Goal: Information Seeking & Learning: Find specific fact

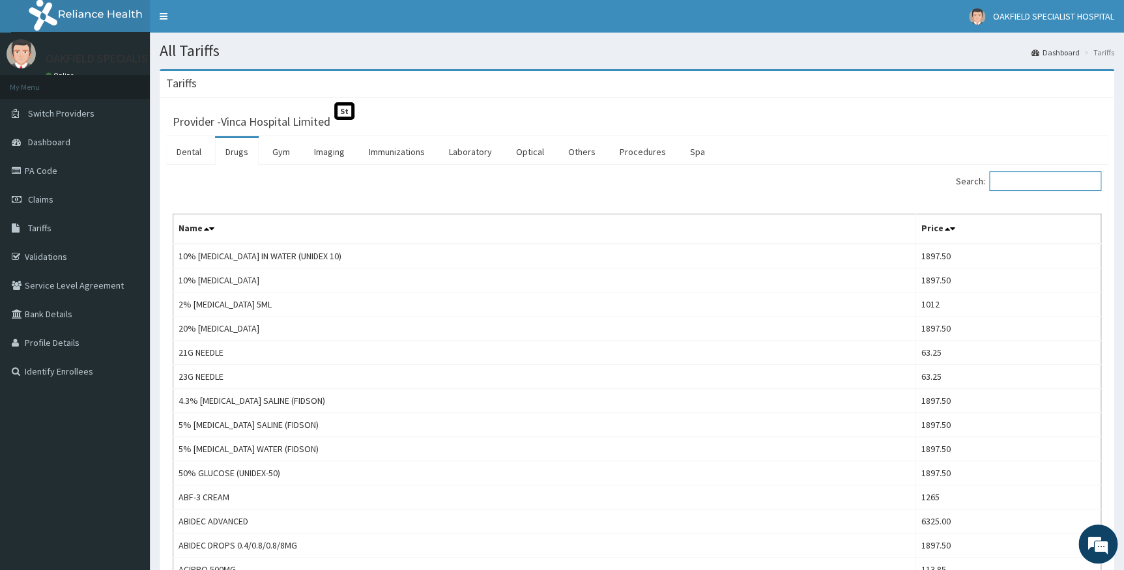
click at [1046, 185] on input "Search:" at bounding box center [1045, 181] width 112 height 20
paste input "[MEDICAL_DATA]"
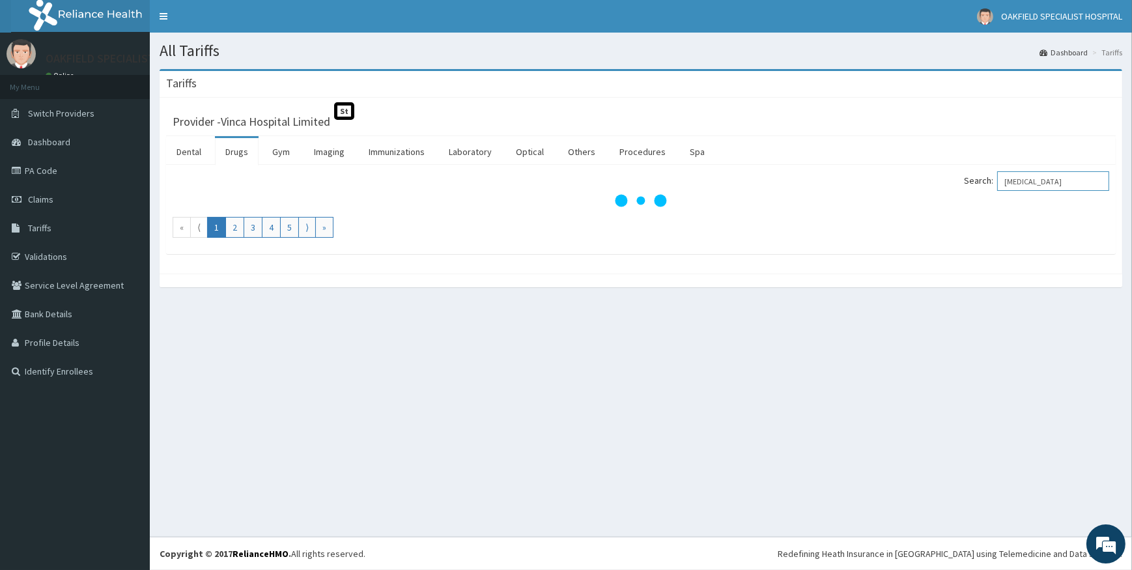
type input "[MEDICAL_DATA]"
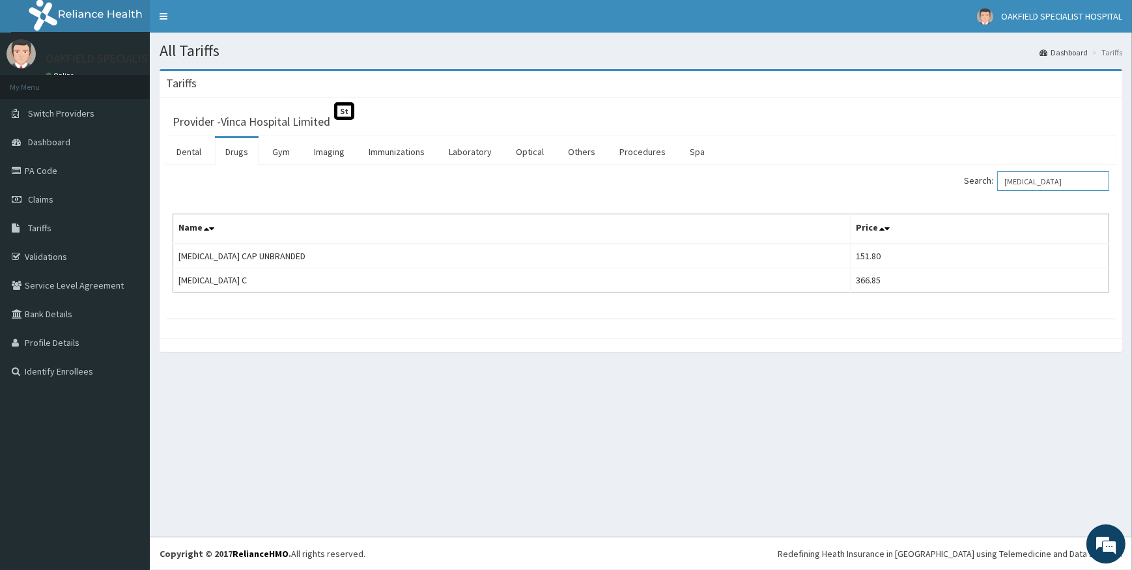
drag, startPoint x: 1016, startPoint y: 181, endPoint x: 1080, endPoint y: 174, distance: 64.3
click at [1080, 174] on input "[MEDICAL_DATA]" at bounding box center [1054, 181] width 112 height 20
paste input "TAB AMOCIVLAV 1G BD X 1/52"
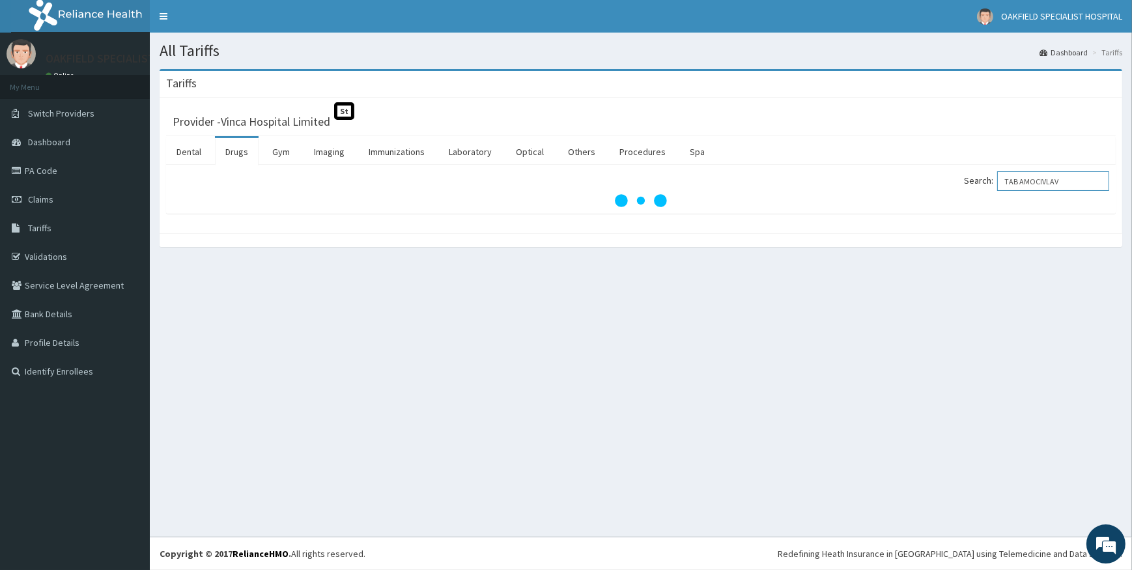
click at [1029, 179] on input "TAB AMOCIVLAV" at bounding box center [1054, 181] width 112 height 20
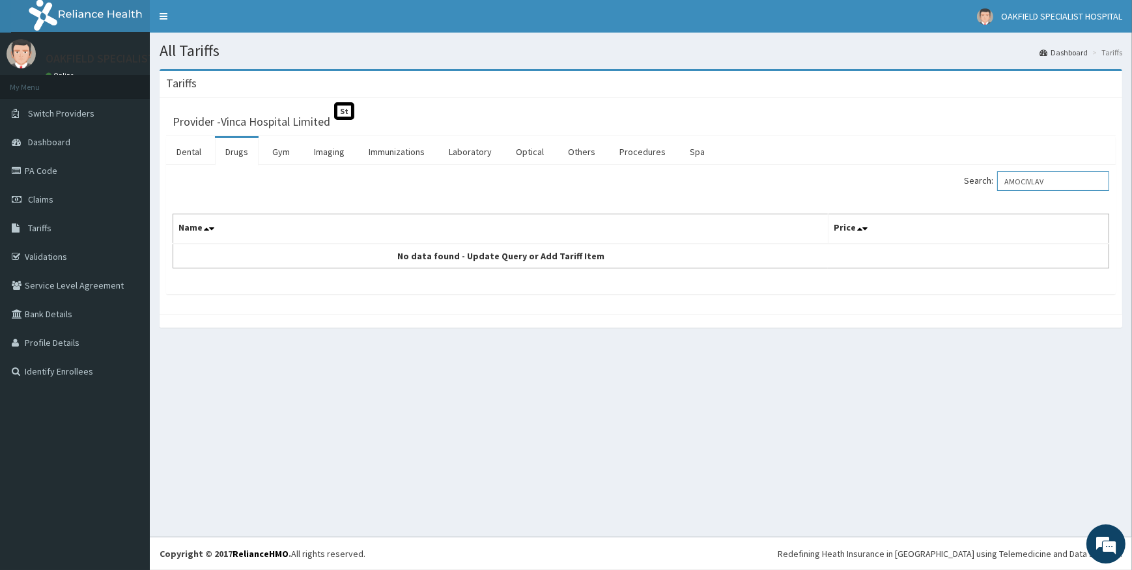
click at [1062, 176] on input "AMOCIVLAV" at bounding box center [1054, 181] width 112 height 20
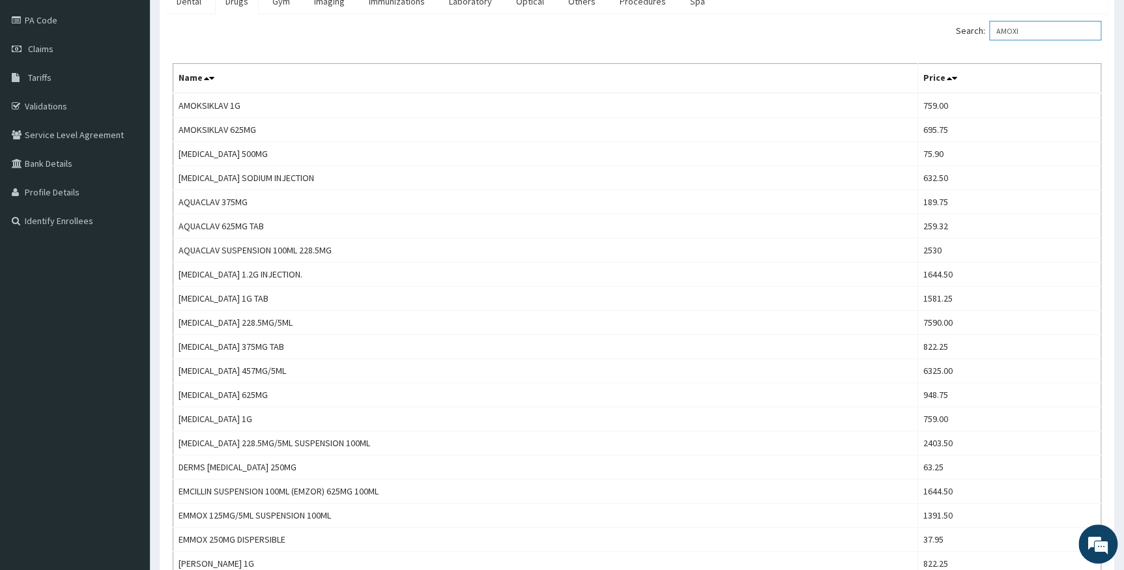
scroll to position [177, 0]
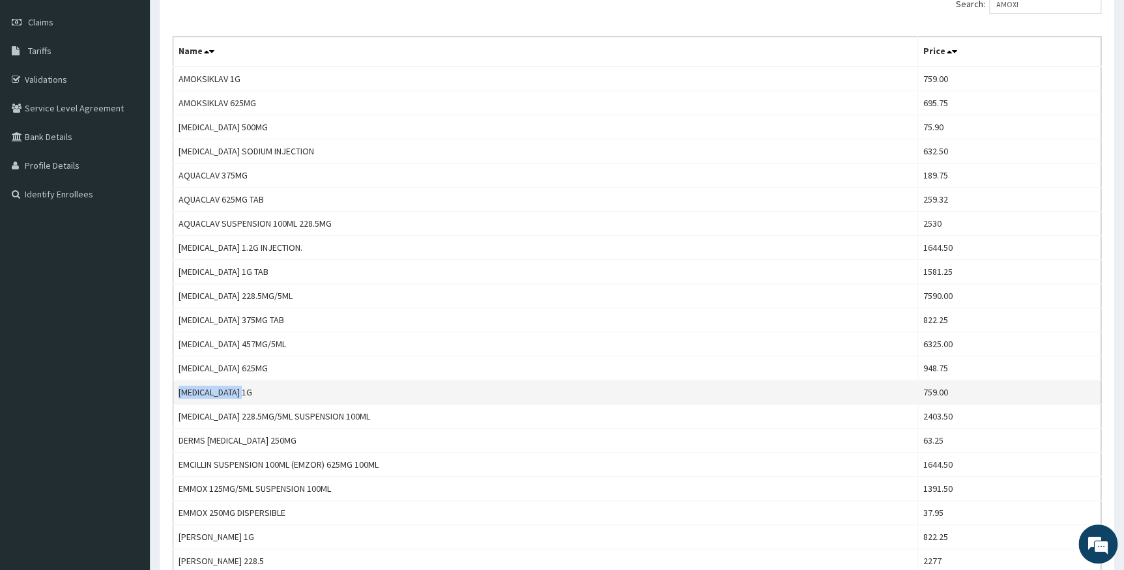
drag, startPoint x: 184, startPoint y: 384, endPoint x: 268, endPoint y: 391, distance: 84.3
click at [268, 391] on td "[MEDICAL_DATA] 1G" at bounding box center [545, 392] width 745 height 24
copy td "[MEDICAL_DATA] 1G"
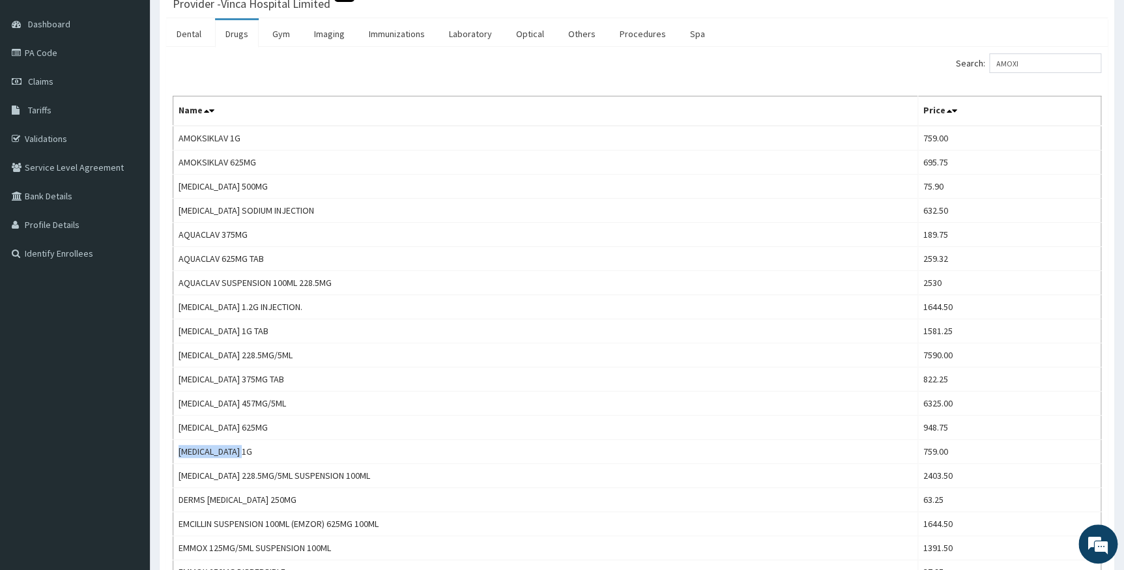
scroll to position [0, 0]
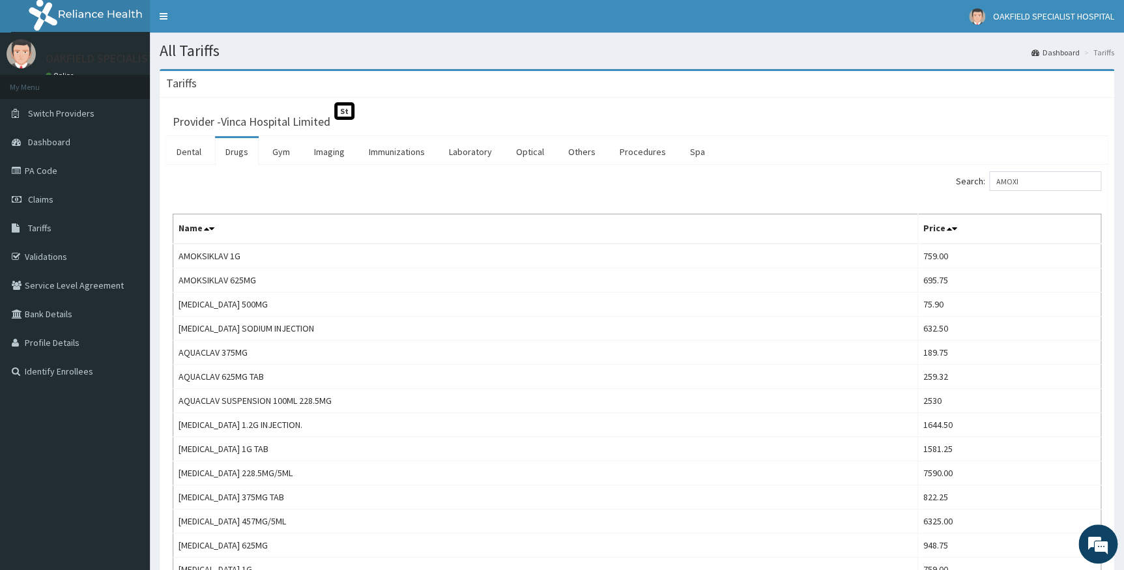
drag, startPoint x: 1049, startPoint y: 193, endPoint x: 1050, endPoint y: 181, distance: 11.8
click at [1049, 189] on div "Search: AMOXI" at bounding box center [874, 182] width 455 height 23
click at [1051, 179] on input "AMOXI" at bounding box center [1045, 181] width 112 height 20
type input "A"
paste input "[MEDICAL_DATA]"
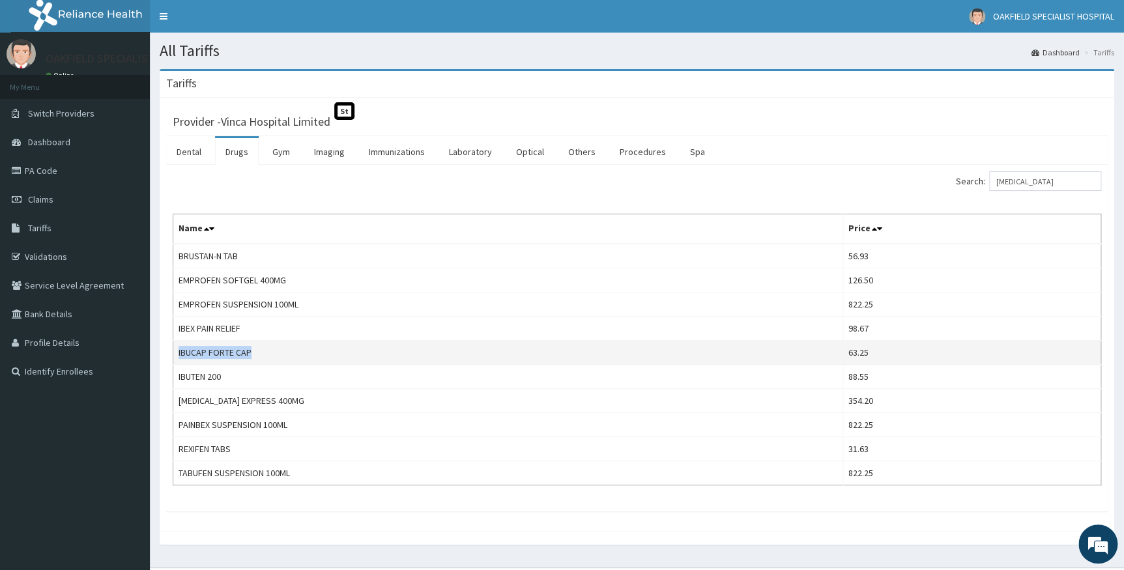
drag, startPoint x: 177, startPoint y: 351, endPoint x: 253, endPoint y: 354, distance: 76.3
click at [253, 354] on td "IBUCAP FORTE CAP" at bounding box center [508, 353] width 670 height 24
copy td "IBUCAP FORTE CAP"
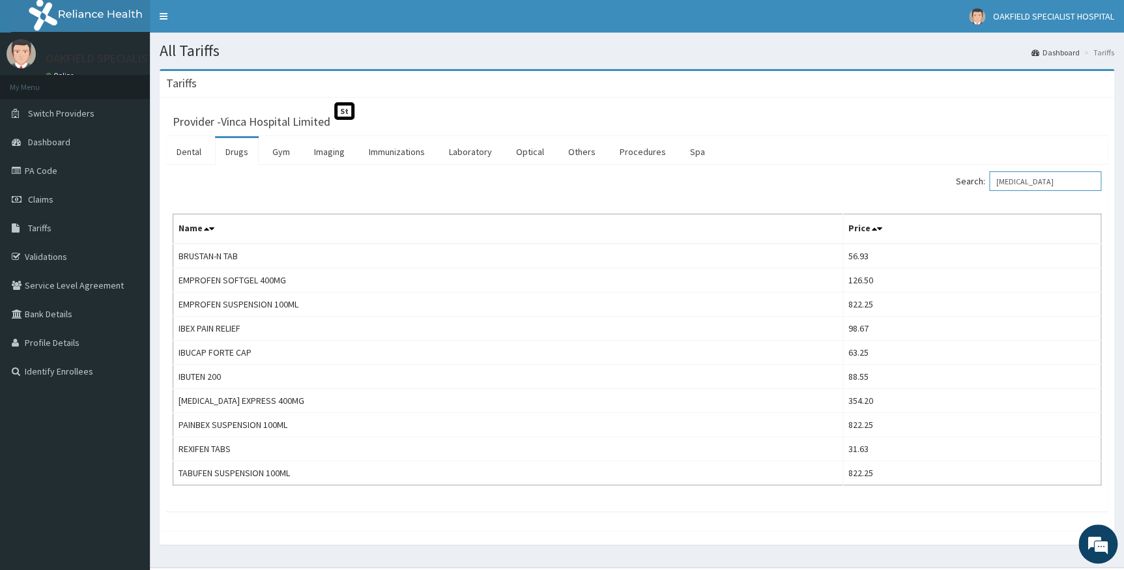
click at [1069, 180] on input "[MEDICAL_DATA]" at bounding box center [1045, 181] width 112 height 20
type input "I"
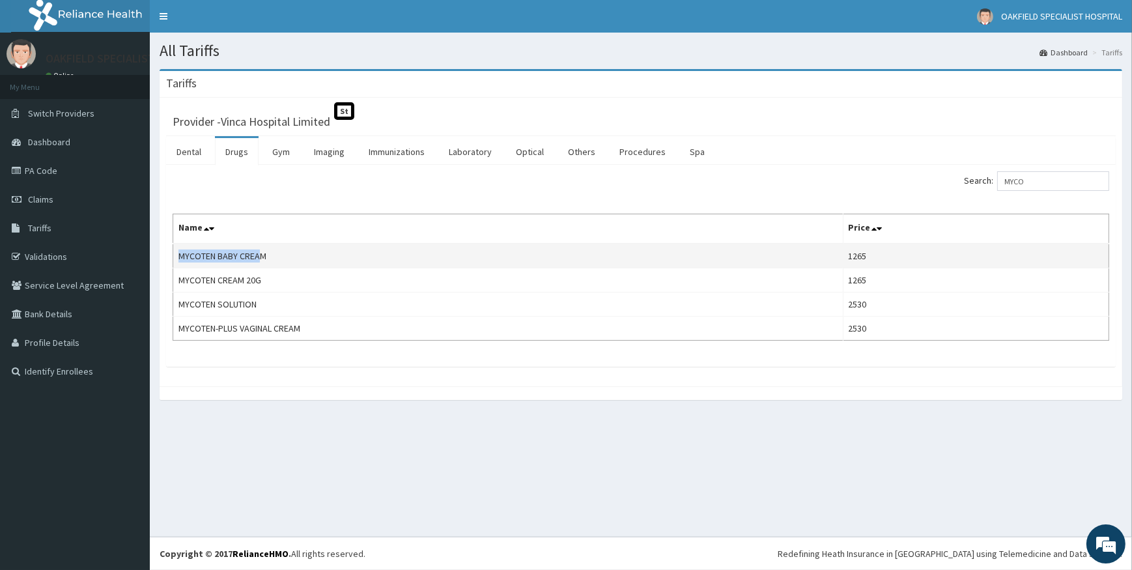
drag, startPoint x: 176, startPoint y: 251, endPoint x: 261, endPoint y: 261, distance: 85.2
click at [260, 259] on td "MYCOTEN BABY CREAM" at bounding box center [508, 256] width 670 height 25
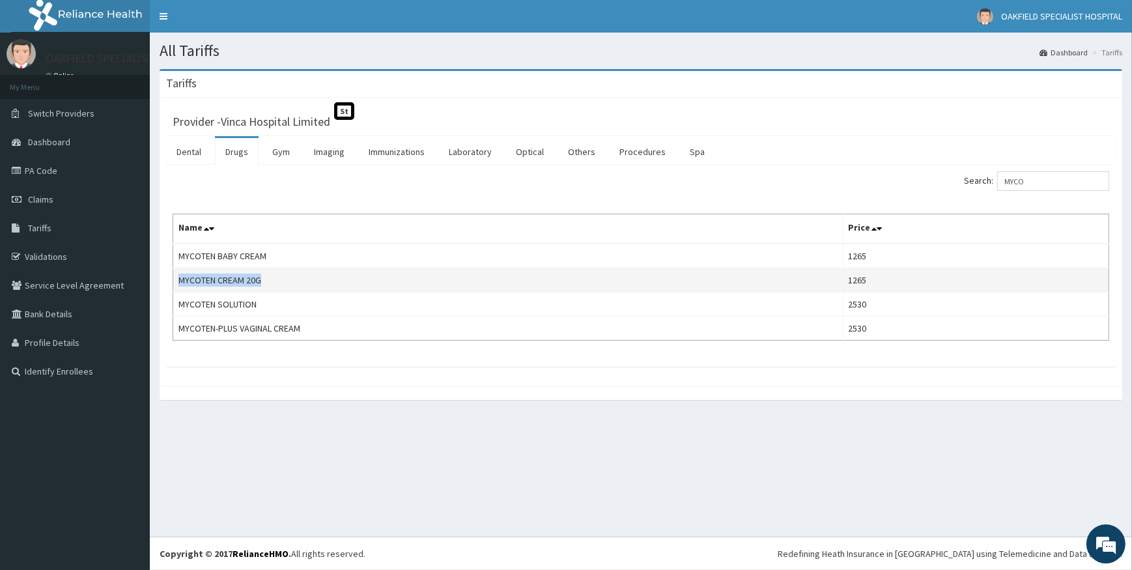
drag, startPoint x: 261, startPoint y: 261, endPoint x: 266, endPoint y: 276, distance: 16.1
click at [266, 276] on td "MYCOTEN CREAM 20G" at bounding box center [508, 280] width 670 height 24
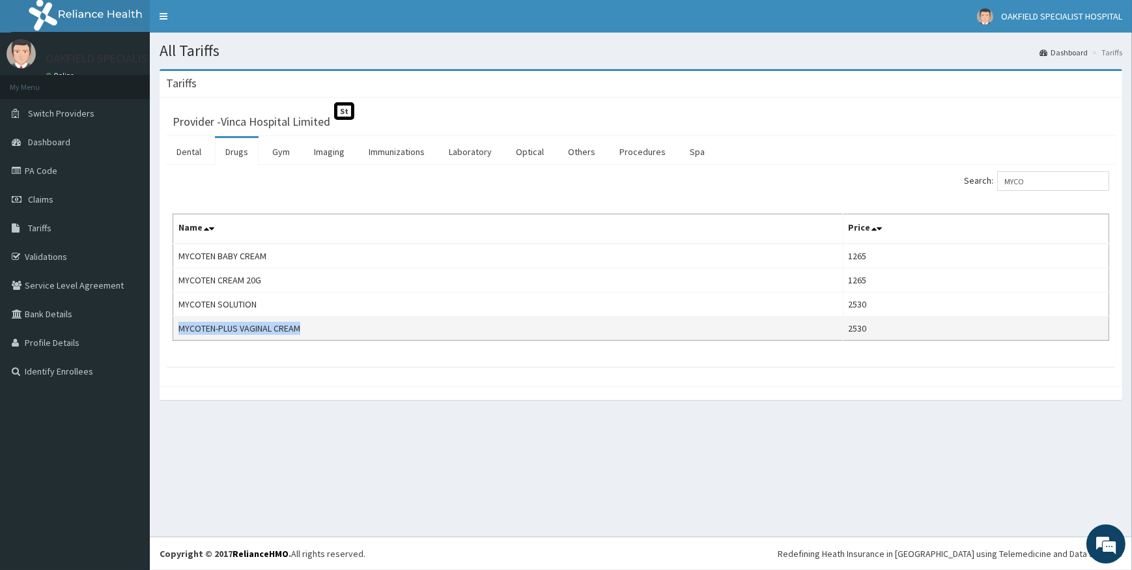
drag, startPoint x: 266, startPoint y: 276, endPoint x: 306, endPoint y: 324, distance: 62.1
click at [306, 324] on td "MYCOTEN-PLUS VAGINAL CREAM" at bounding box center [508, 329] width 670 height 24
copy td "MYCOTEN-PLUS VAGINAL CREAM"
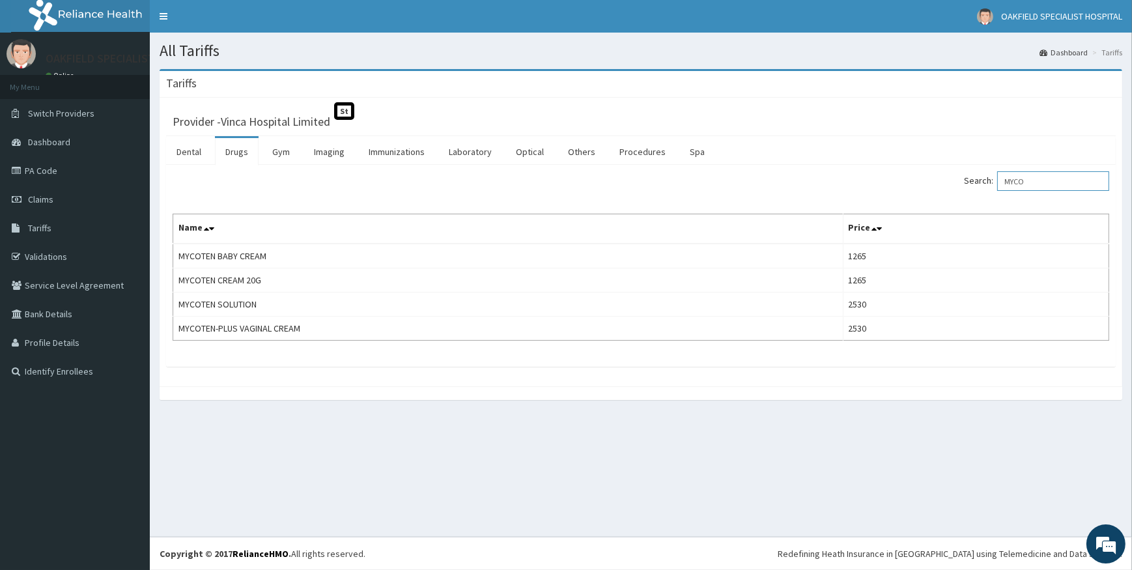
click at [1046, 180] on input "MYCO" at bounding box center [1054, 181] width 112 height 20
type input "M"
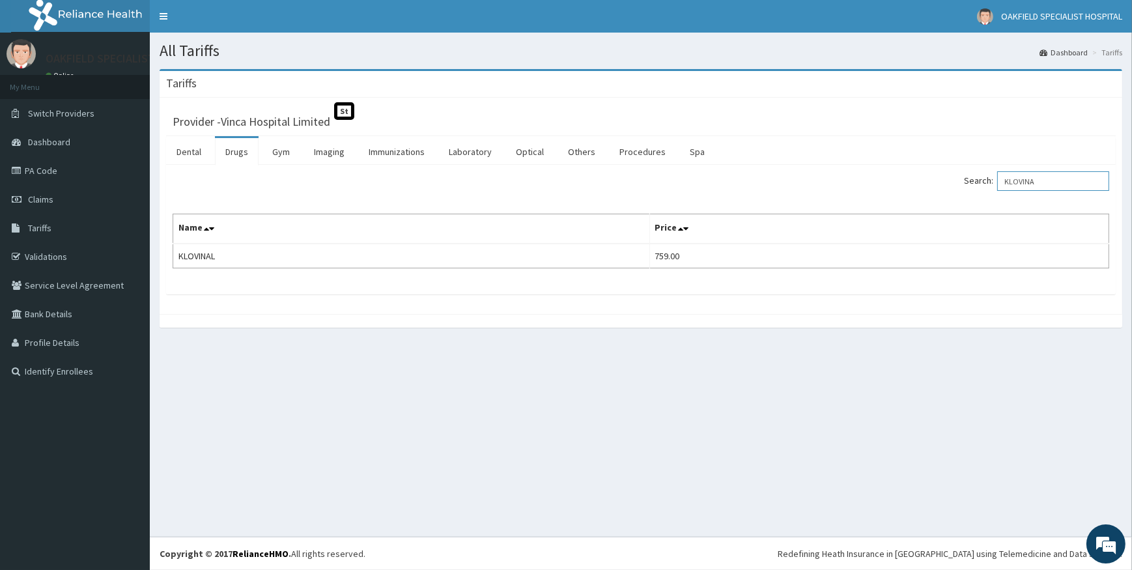
click at [1039, 182] on input "KLOVINA" at bounding box center [1054, 181] width 112 height 20
click at [1054, 179] on input "KLOVINA" at bounding box center [1054, 181] width 112 height 20
type input "K"
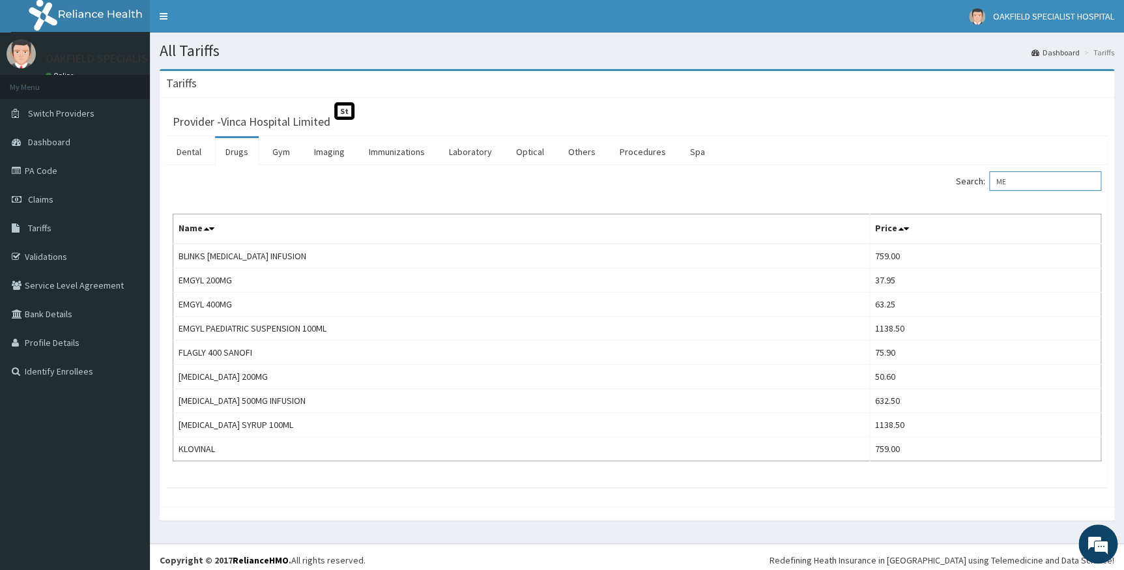
type input "M"
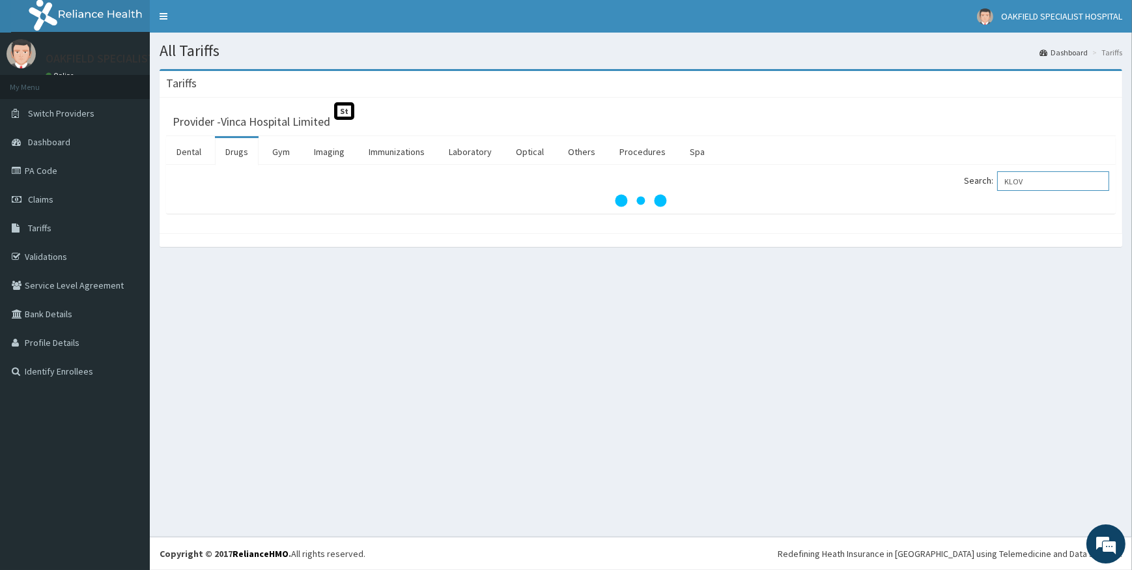
type input "KLOV"
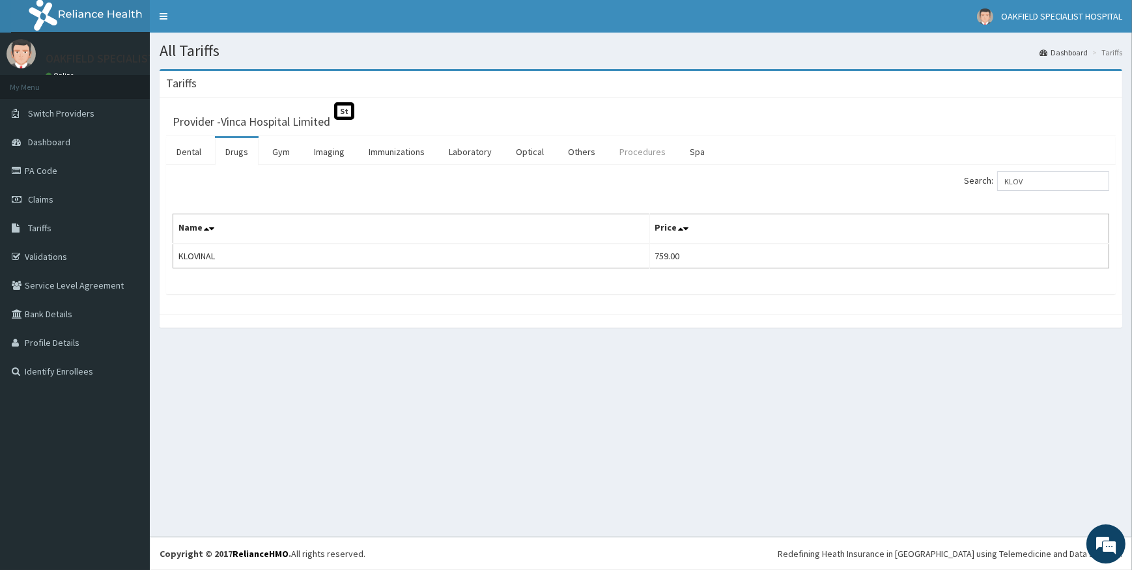
click at [628, 146] on link "Procedures" at bounding box center [642, 151] width 67 height 27
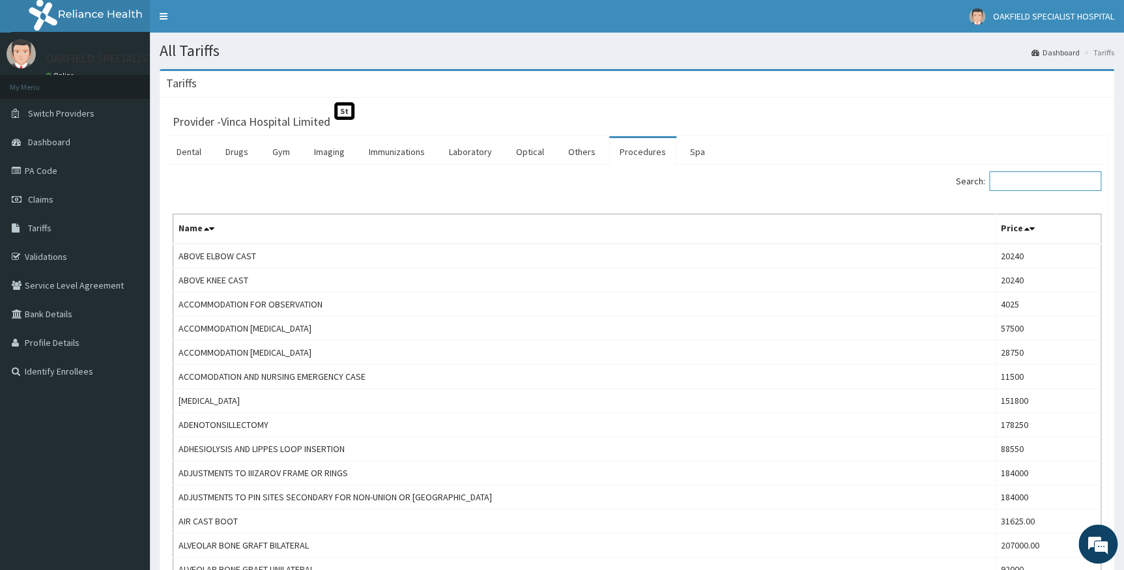
click at [1058, 179] on input "Search:" at bounding box center [1045, 181] width 112 height 20
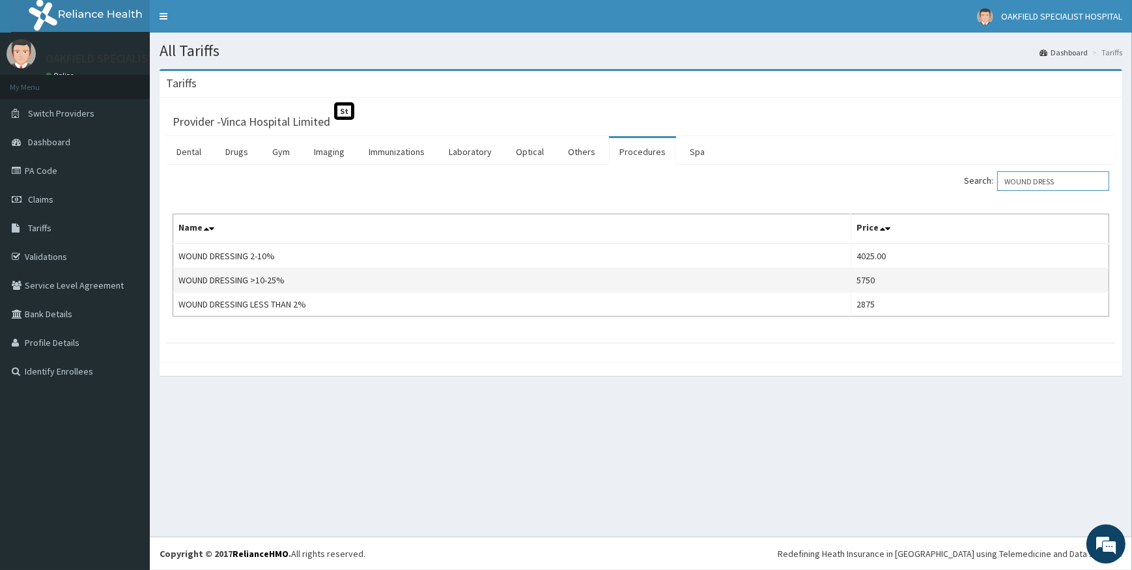
type input "WOUND DRESS"
drag, startPoint x: 176, startPoint y: 274, endPoint x: 293, endPoint y: 281, distance: 116.8
click at [293, 281] on td "WOUND DRESSING >10-25%" at bounding box center [512, 280] width 678 height 24
copy td "WOUND DRESSING >10-25%"
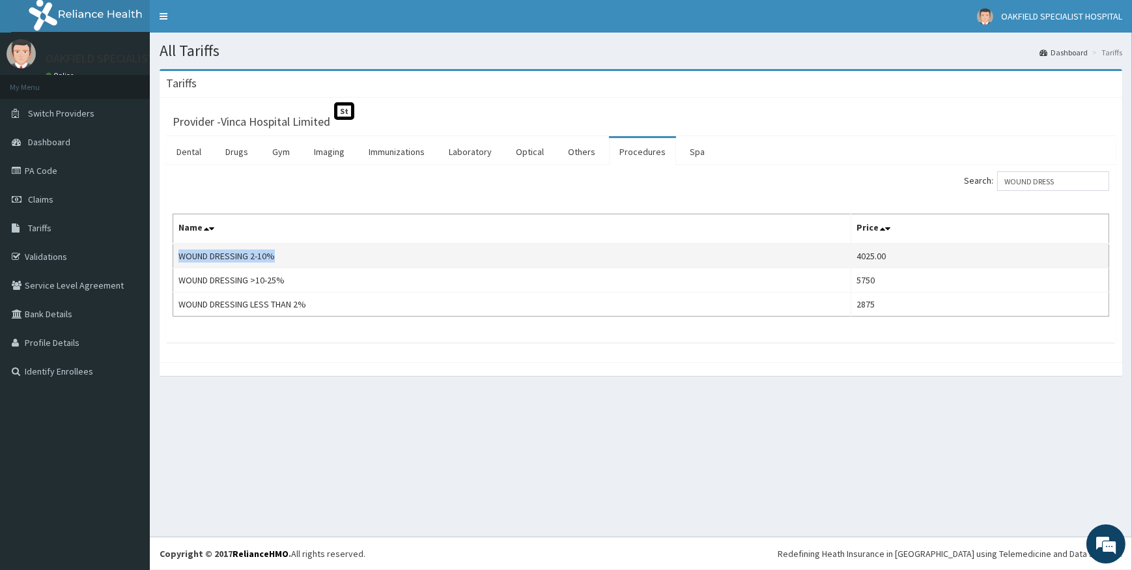
drag, startPoint x: 180, startPoint y: 248, endPoint x: 298, endPoint y: 250, distance: 118.0
click at [298, 250] on td "WOUND DRESSING 2-10%" at bounding box center [512, 256] width 678 height 25
copy td "WOUND DRESSING 2-10%"
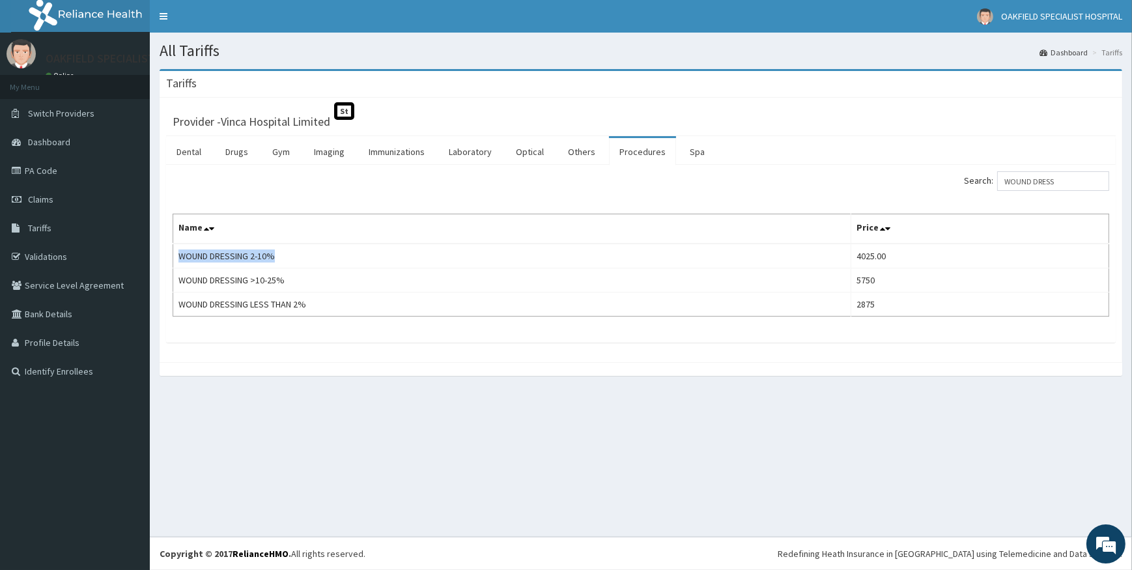
drag, startPoint x: 242, startPoint y: 152, endPoint x: 569, endPoint y: 96, distance: 331.2
click at [242, 152] on link "Drugs" at bounding box center [237, 151] width 44 height 27
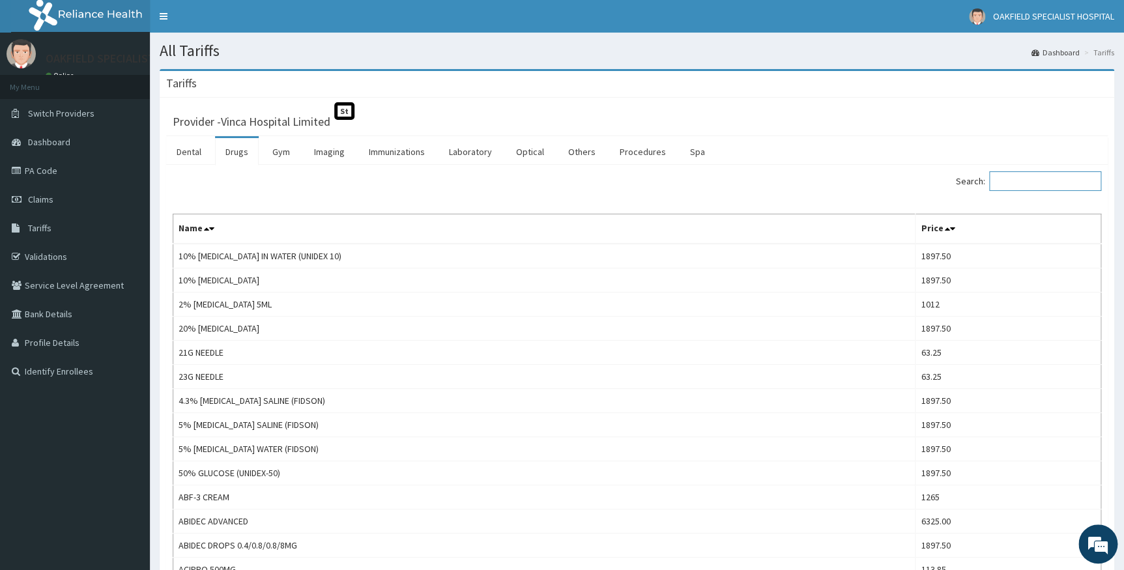
click at [1029, 182] on input "Search:" at bounding box center [1045, 181] width 112 height 20
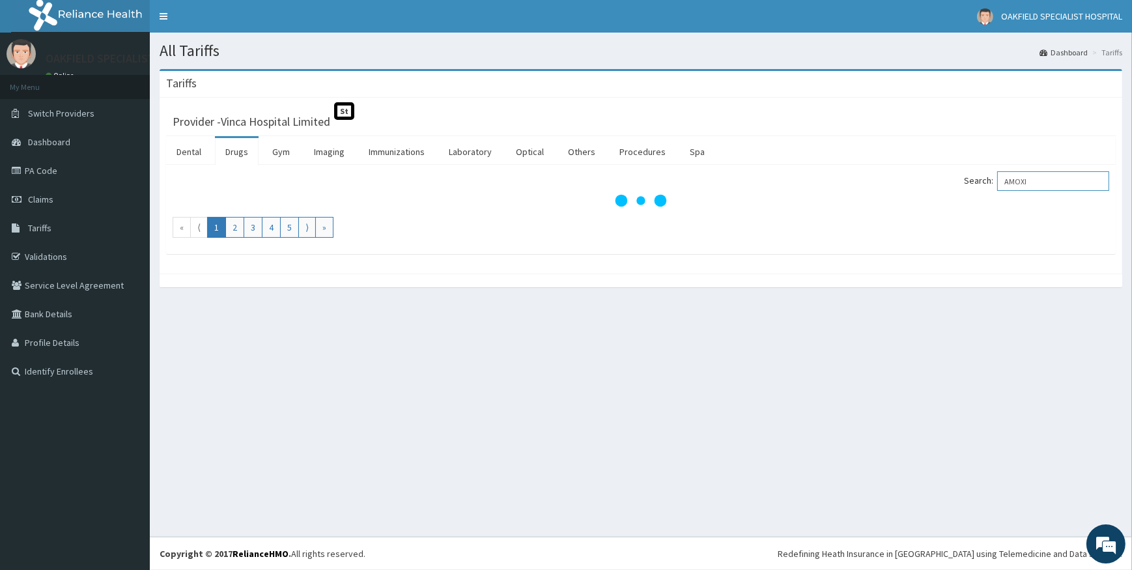
type input "AMOXI"
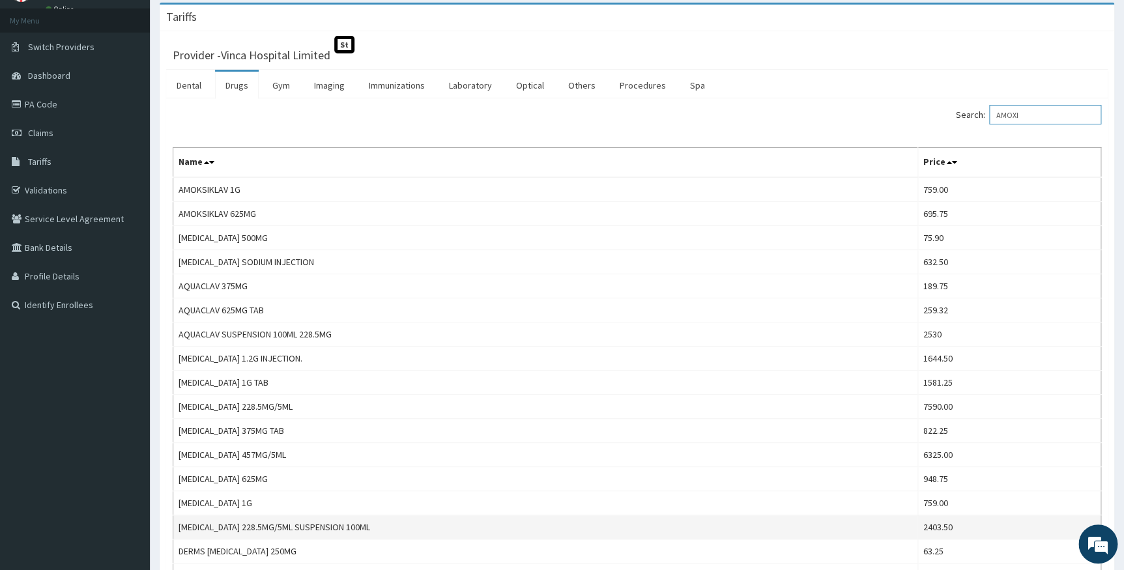
scroll to position [118, 0]
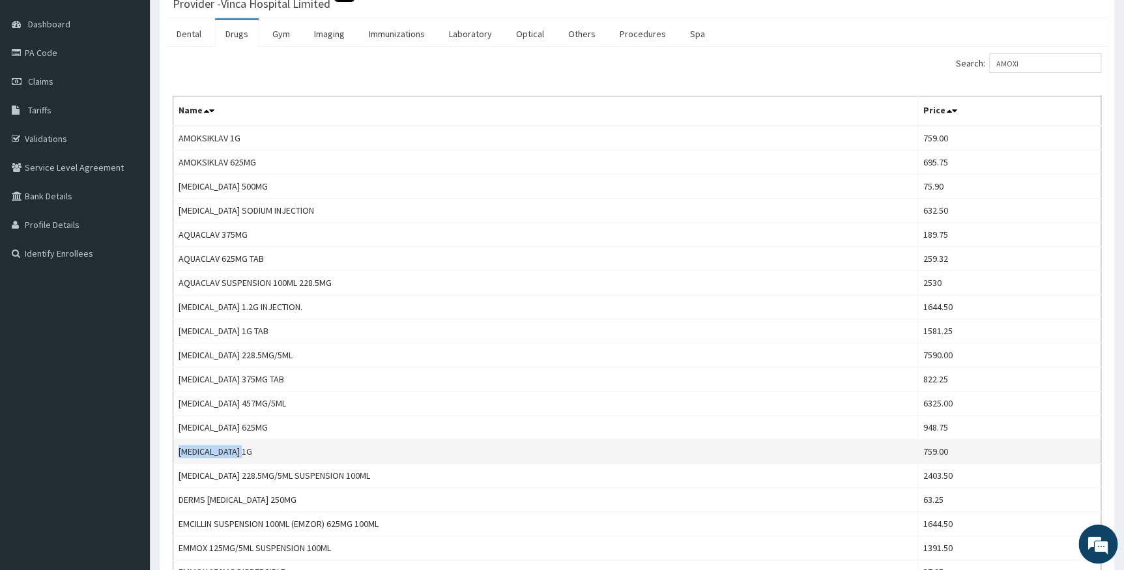
drag, startPoint x: 176, startPoint y: 450, endPoint x: 253, endPoint y: 449, distance: 77.5
click at [253, 449] on td "[MEDICAL_DATA] 1G" at bounding box center [545, 452] width 745 height 24
copy td "[MEDICAL_DATA] 1G"
